Goal: Information Seeking & Learning: Find contact information

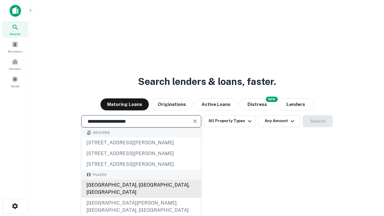
click at [141, 198] on div "Santa Monica, CA, USA" at bounding box center [141, 189] width 119 height 18
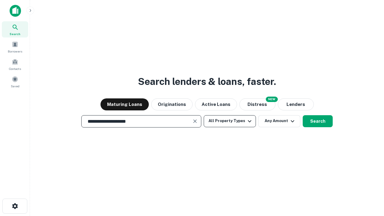
type input "**********"
click at [230, 121] on button "All Property Types" at bounding box center [230, 121] width 52 height 12
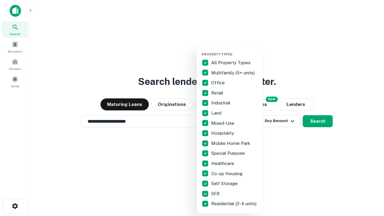
click at [235, 50] on button "button" at bounding box center [235, 50] width 66 height 0
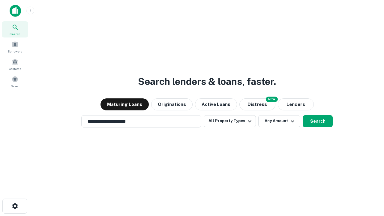
scroll to position [9, 0]
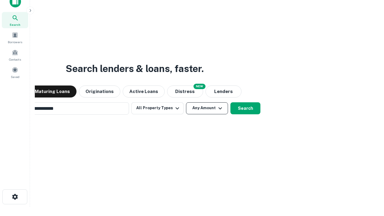
click at [186, 102] on button "Any Amount" at bounding box center [207, 108] width 42 height 12
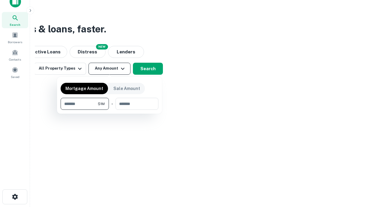
scroll to position [10, 0]
type input "*******"
click at [109, 110] on button "button" at bounding box center [110, 110] width 98 height 0
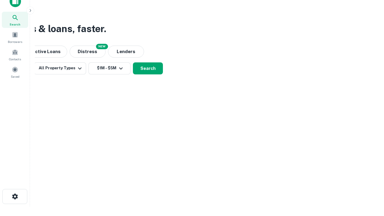
scroll to position [9, 0]
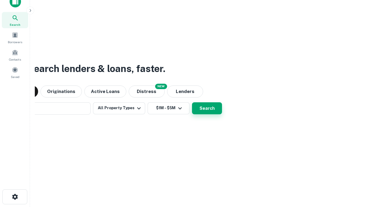
click at [192, 102] on button "Search" at bounding box center [207, 108] width 30 height 12
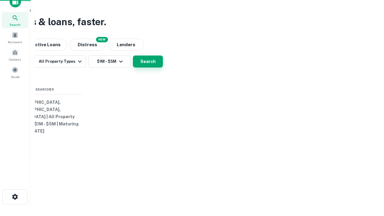
scroll to position [10, 0]
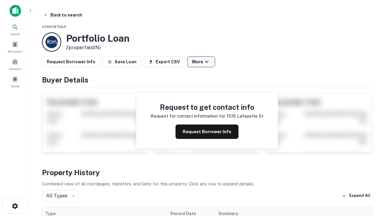
click at [201, 62] on button "More" at bounding box center [201, 61] width 28 height 11
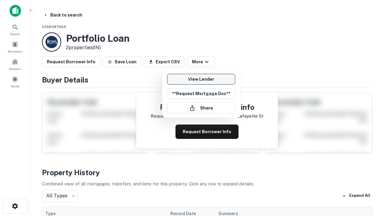
click at [201, 79] on link "View Lender" at bounding box center [201, 79] width 68 height 11
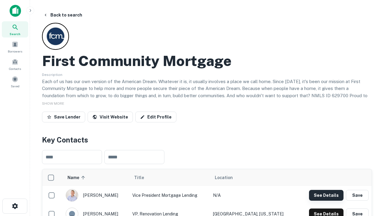
click at [326, 195] on button "See Details" at bounding box center [326, 195] width 34 height 11
click at [15, 206] on icon "button" at bounding box center [14, 205] width 7 height 7
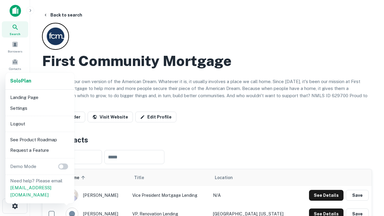
click at [40, 124] on li "Logout" at bounding box center [40, 123] width 64 height 11
